Goal: Book appointment/travel/reservation

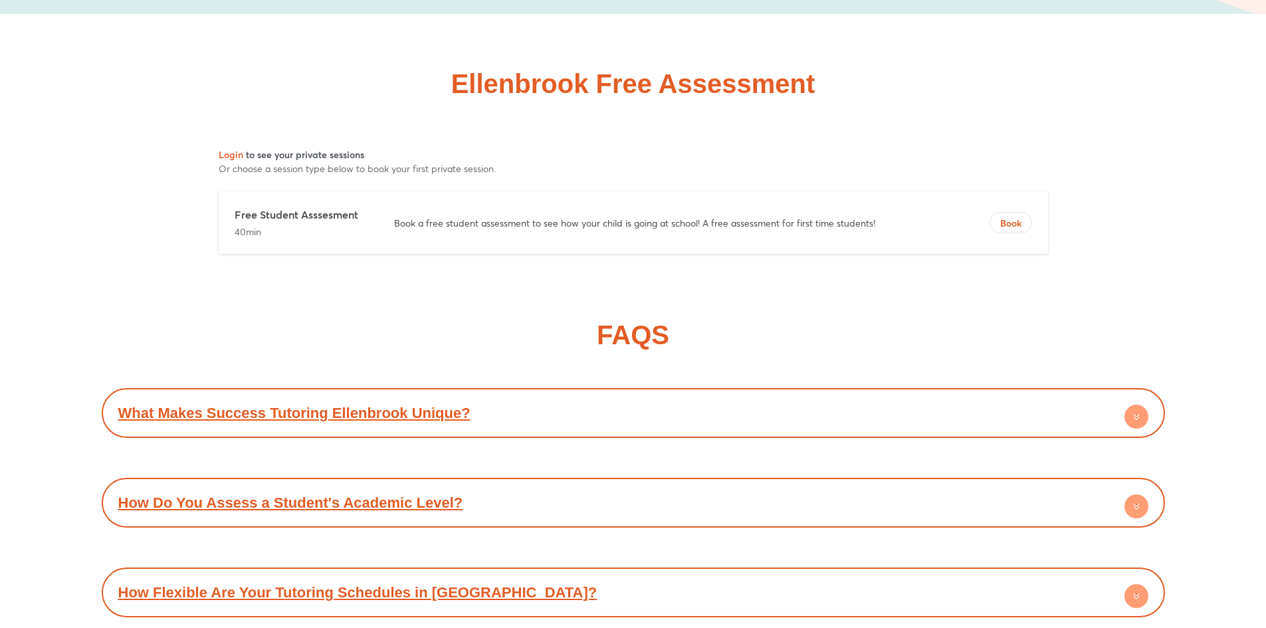
scroll to position [6427, 0]
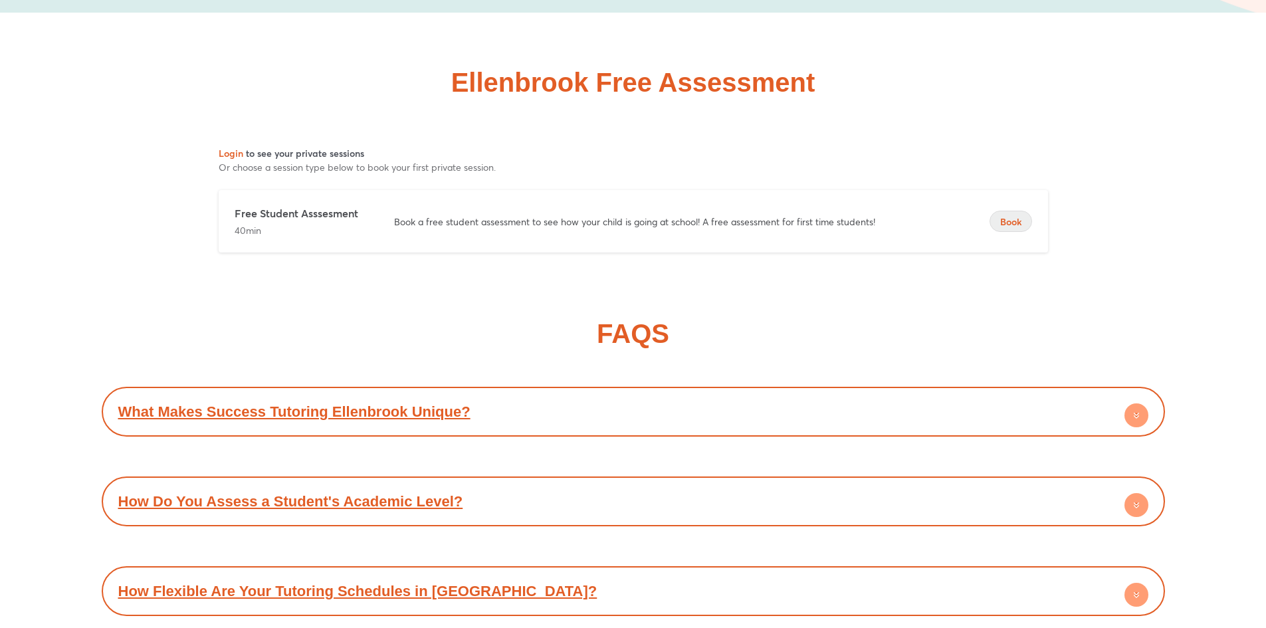
click at [1014, 219] on span "Book" at bounding box center [1010, 221] width 41 height 13
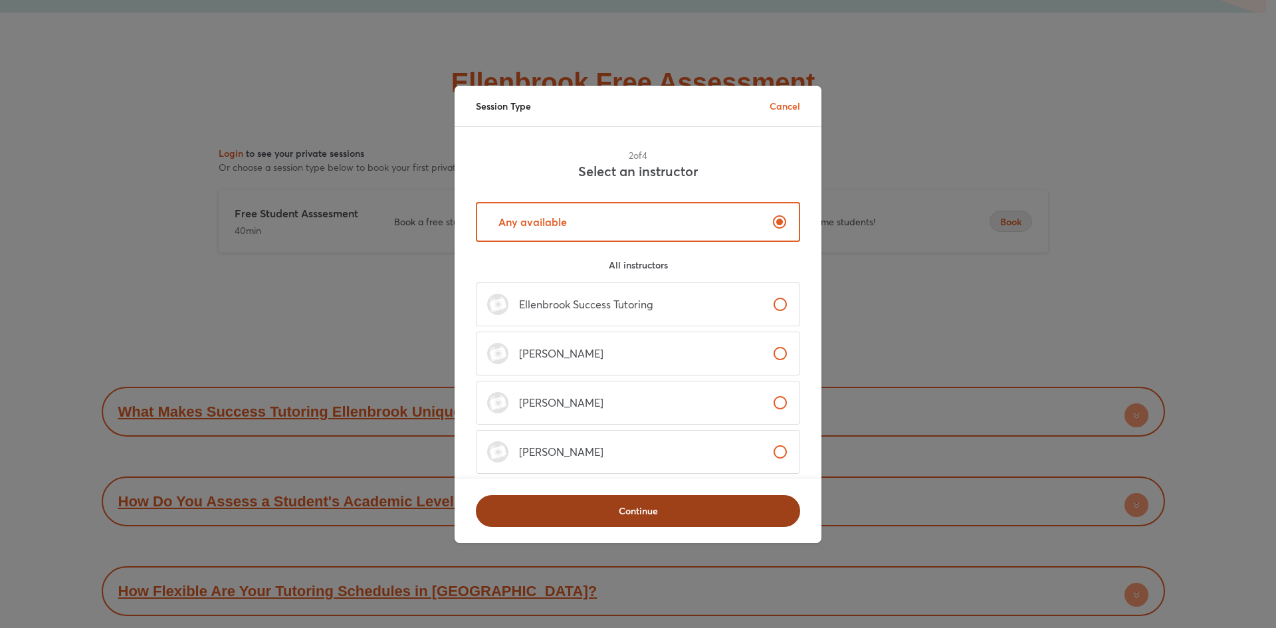
click at [629, 504] on span "Continue" at bounding box center [638, 510] width 290 height 13
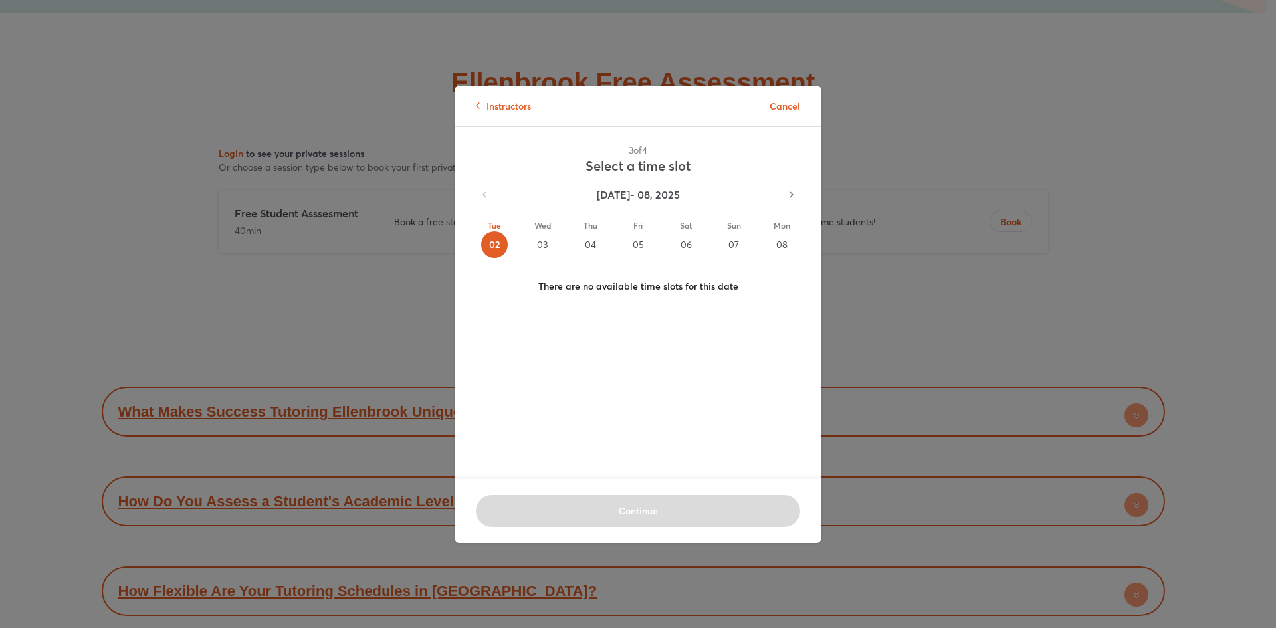
click at [542, 241] on div "03" at bounding box center [542, 244] width 27 height 27
click at [583, 241] on div "04" at bounding box center [590, 244] width 27 height 27
click at [639, 244] on div "05" at bounding box center [638, 244] width 27 height 27
click at [683, 244] on div "06" at bounding box center [685, 244] width 27 height 27
click at [734, 244] on div "07" at bounding box center [733, 244] width 27 height 27
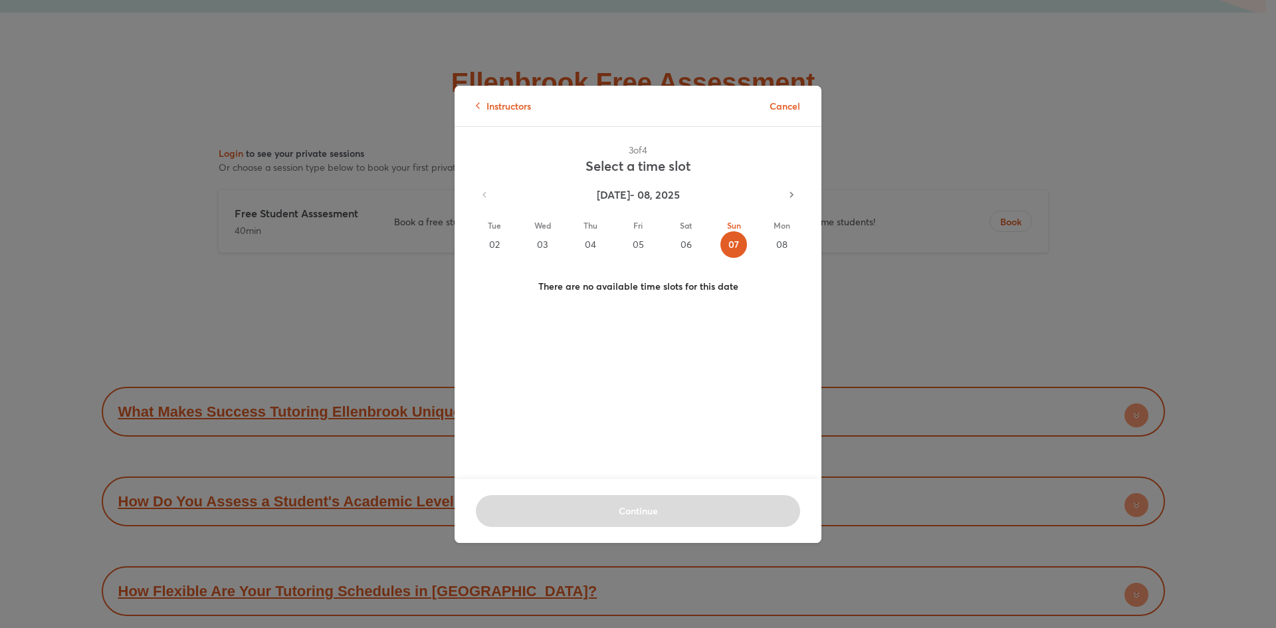
click at [776, 245] on div "08" at bounding box center [781, 244] width 27 height 27
click at [785, 196] on icon "button" at bounding box center [791, 195] width 12 height 12
click at [495, 243] on div "09" at bounding box center [494, 244] width 27 height 27
click at [539, 242] on div "10" at bounding box center [542, 244] width 27 height 27
click at [587, 249] on div "11" at bounding box center [590, 244] width 27 height 27
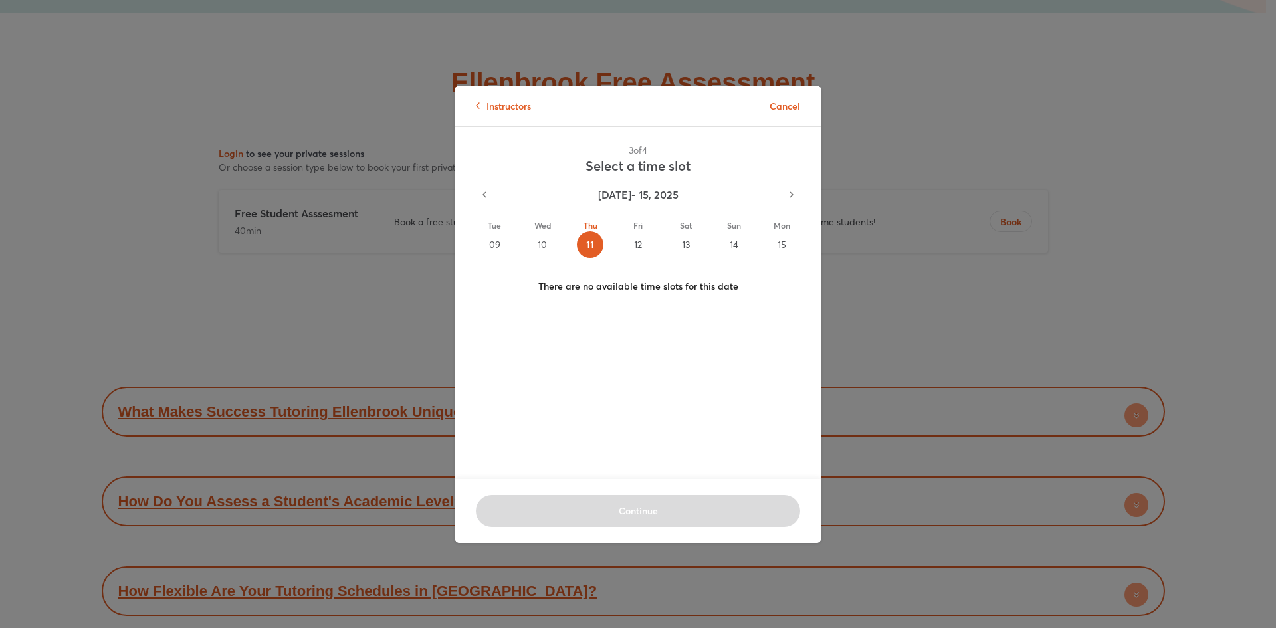
click at [627, 241] on div "12" at bounding box center [638, 244] width 27 height 27
click at [684, 243] on div "13" at bounding box center [685, 244] width 27 height 27
click at [722, 237] on div "14" at bounding box center [733, 244] width 27 height 27
click at [781, 244] on div "15" at bounding box center [781, 244] width 27 height 27
click at [785, 194] on icon "button" at bounding box center [791, 195] width 12 height 12
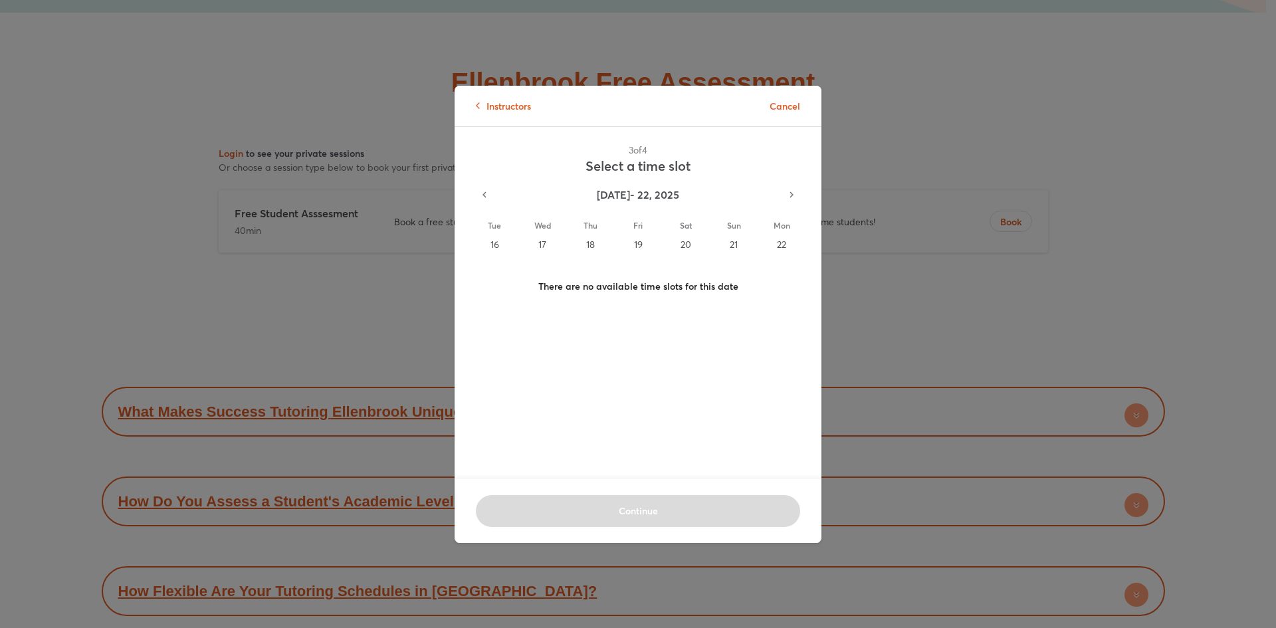
click at [502, 243] on div "16" at bounding box center [494, 244] width 27 height 27
click at [540, 245] on div "17" at bounding box center [542, 244] width 27 height 27
click at [590, 247] on div "18" at bounding box center [590, 244] width 27 height 27
click at [632, 231] on p "Fri" at bounding box center [638, 225] width 27 height 12
click at [680, 243] on div "20" at bounding box center [685, 244] width 27 height 27
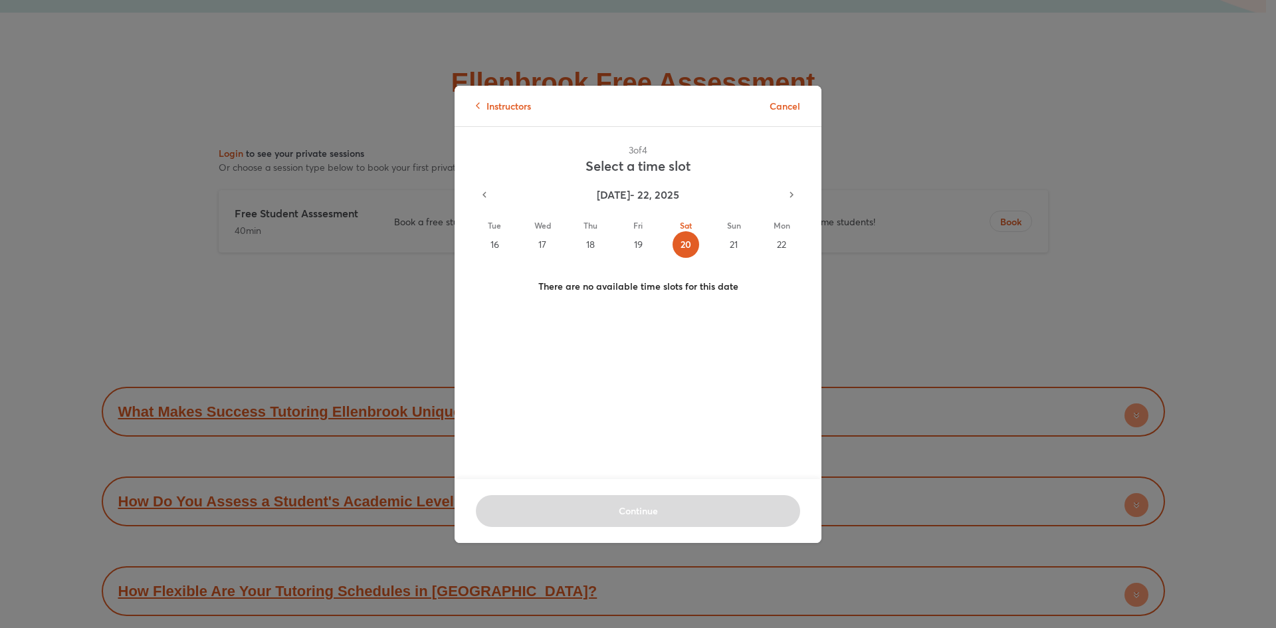
click at [730, 235] on div "21" at bounding box center [733, 244] width 27 height 27
click at [775, 241] on div "22" at bounding box center [781, 244] width 27 height 27
click at [778, 102] on p "Cancel" at bounding box center [784, 106] width 31 height 14
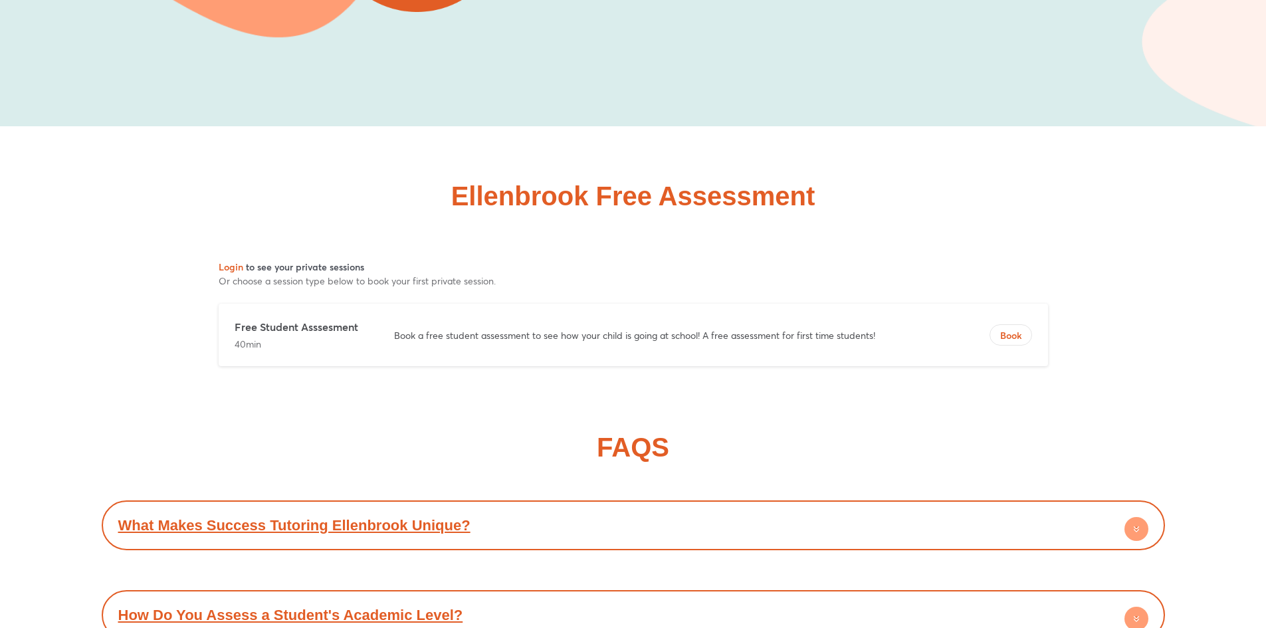
scroll to position [6313, 0]
click at [272, 331] on p "Free Student Asssesment" at bounding box center [301, 327] width 133 height 15
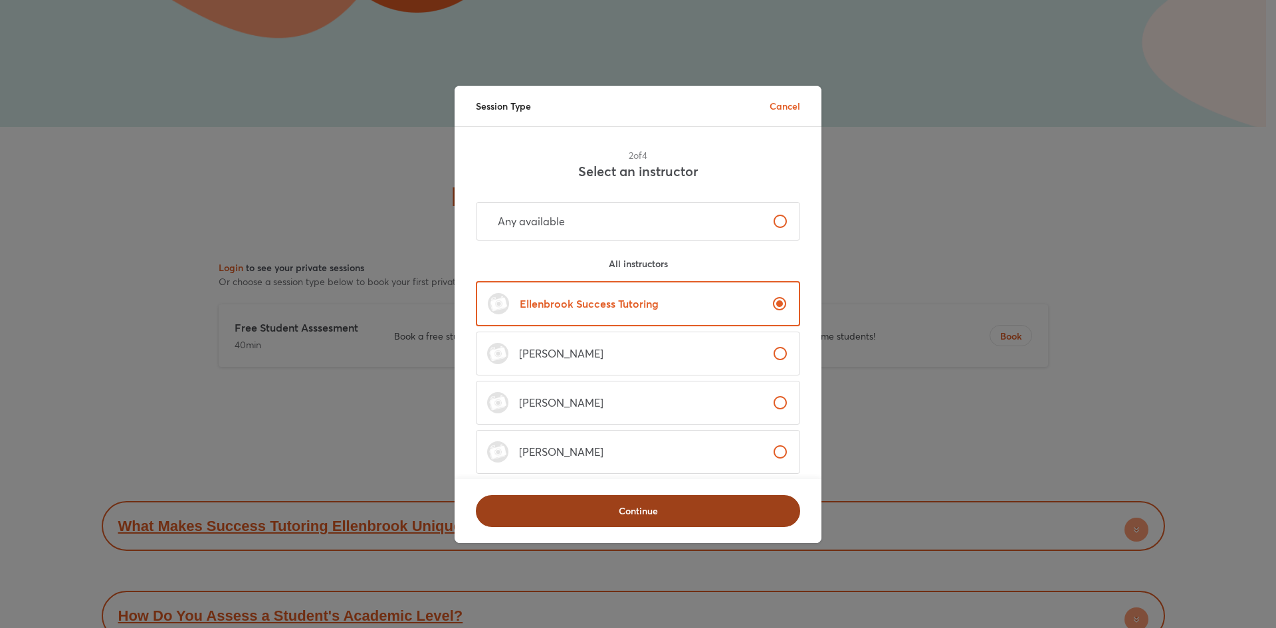
click at [623, 508] on span "Continue" at bounding box center [638, 510] width 290 height 13
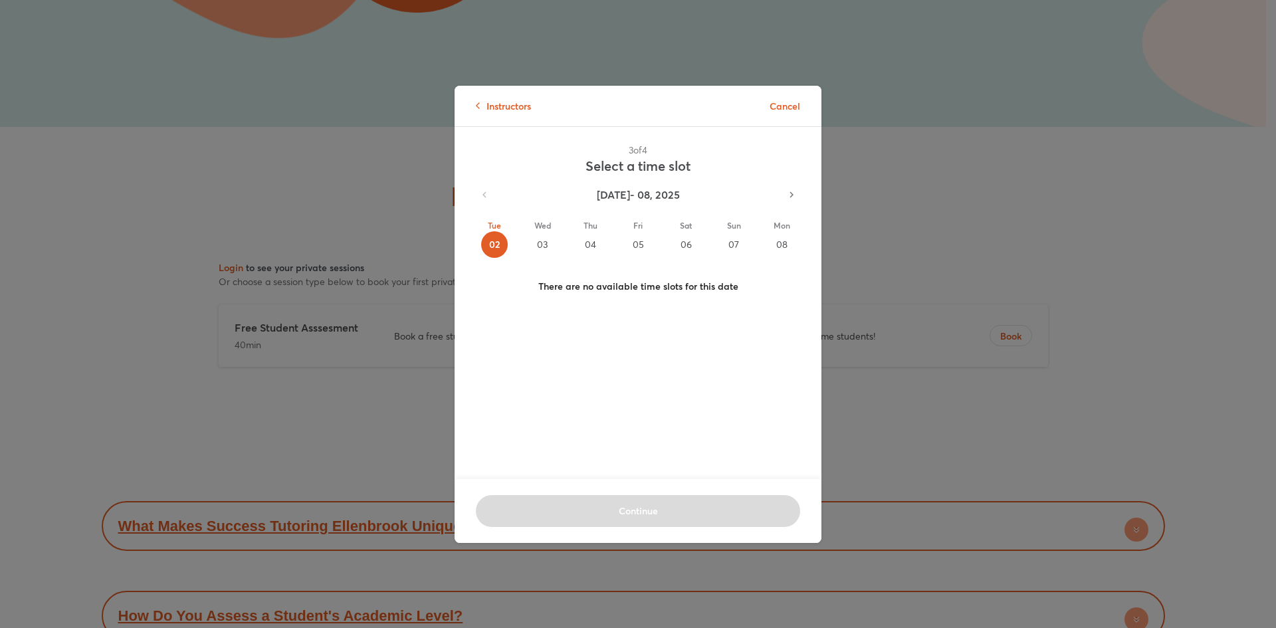
click at [684, 241] on div "06" at bounding box center [685, 244] width 27 height 27
click at [781, 104] on p "Cancel" at bounding box center [784, 106] width 31 height 14
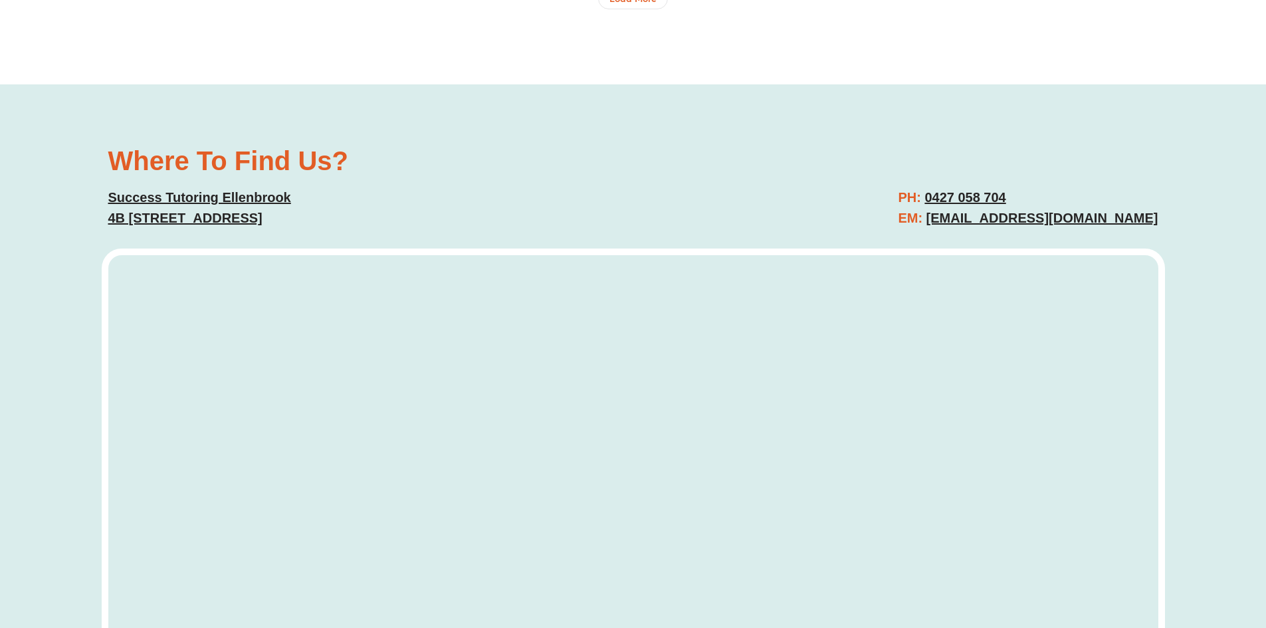
scroll to position [4938, 0]
